Goal: Find contact information: Find contact information

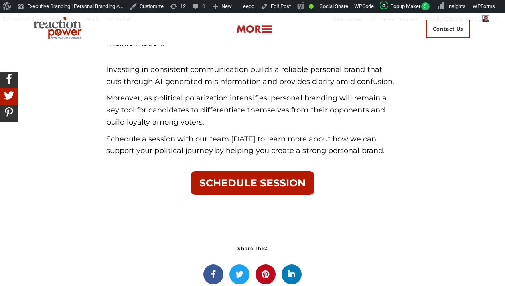
scroll to position [3054, 0]
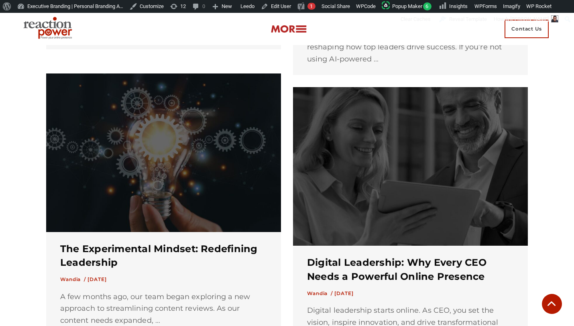
scroll to position [1126, 0]
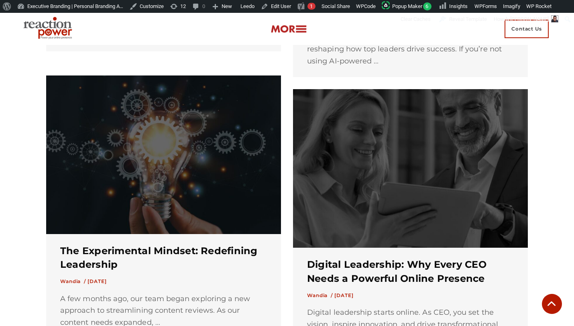
click at [295, 29] on img at bounding box center [289, 28] width 36 height 9
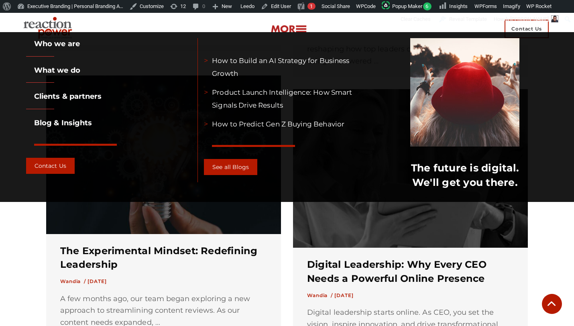
click at [295, 29] on img at bounding box center [289, 28] width 36 height 9
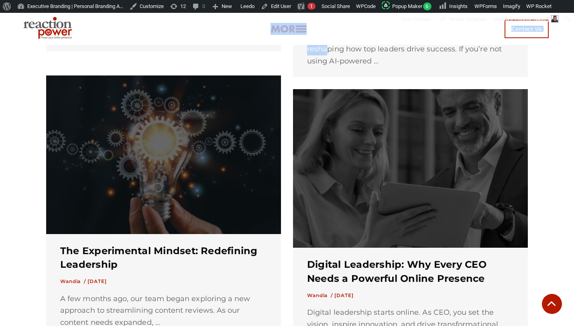
drag, startPoint x: 279, startPoint y: 43, endPoint x: 267, endPoint y: 31, distance: 17.9
click at [298, 33] on img at bounding box center [289, 28] width 36 height 9
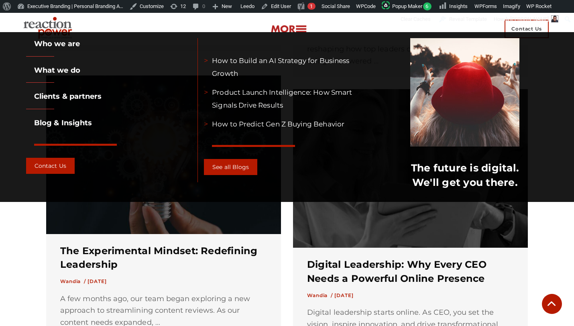
click at [298, 33] on section "Who we are Who we are What we do Clients & partners Blog & Insights Contact Us …" at bounding box center [287, 117] width 574 height 170
click at [289, 27] on img at bounding box center [289, 28] width 36 height 9
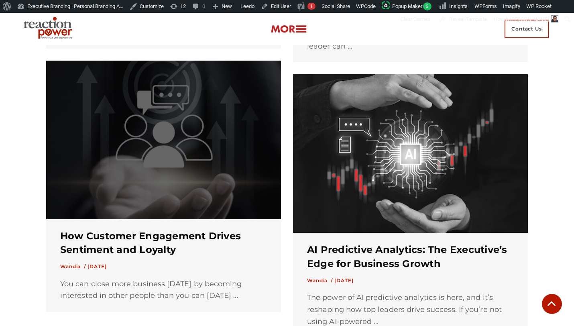
scroll to position [864, 0]
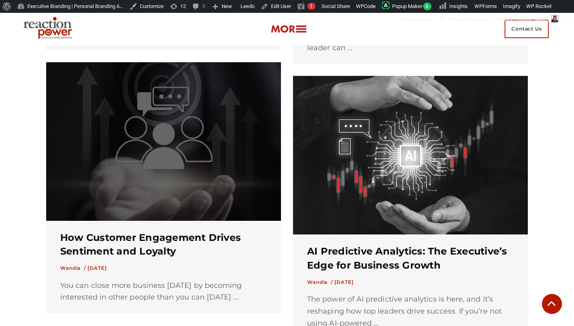
drag, startPoint x: 264, startPoint y: 140, endPoint x: 268, endPoint y: 72, distance: 68.4
